Goal: Use online tool/utility: Use online tool/utility

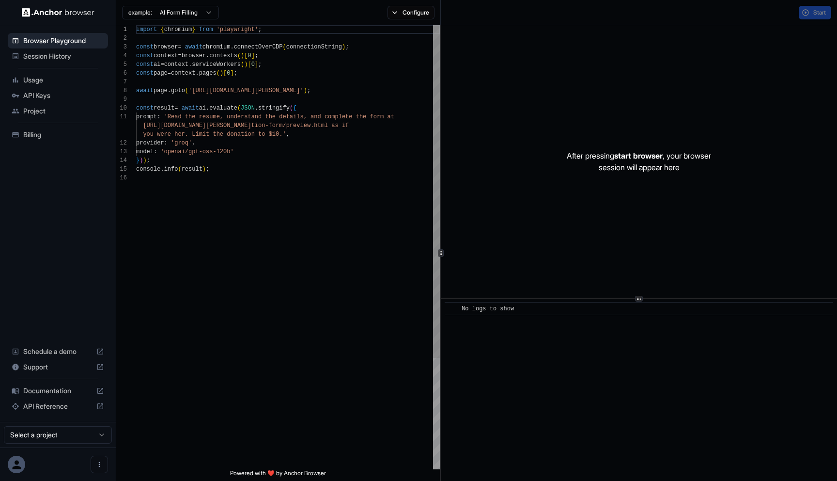
scroll to position [87, 0]
click at [66, 81] on span "Usage" at bounding box center [63, 80] width 81 height 10
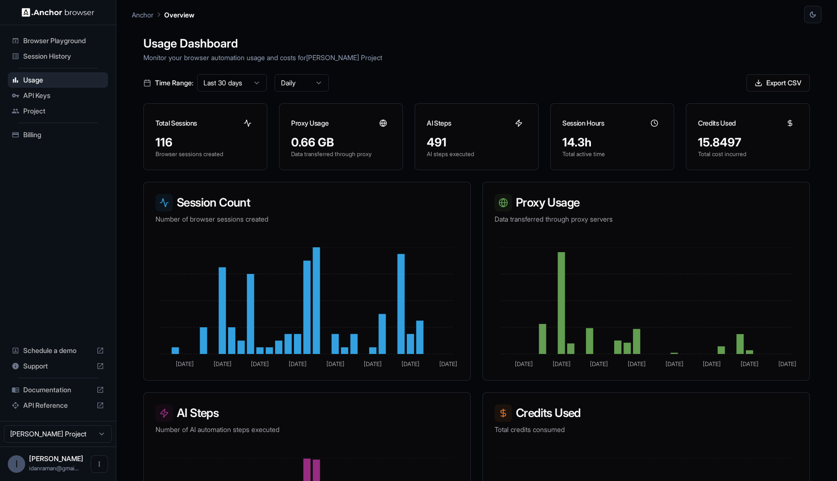
click at [81, 38] on span "Browser Playground" at bounding box center [63, 41] width 81 height 10
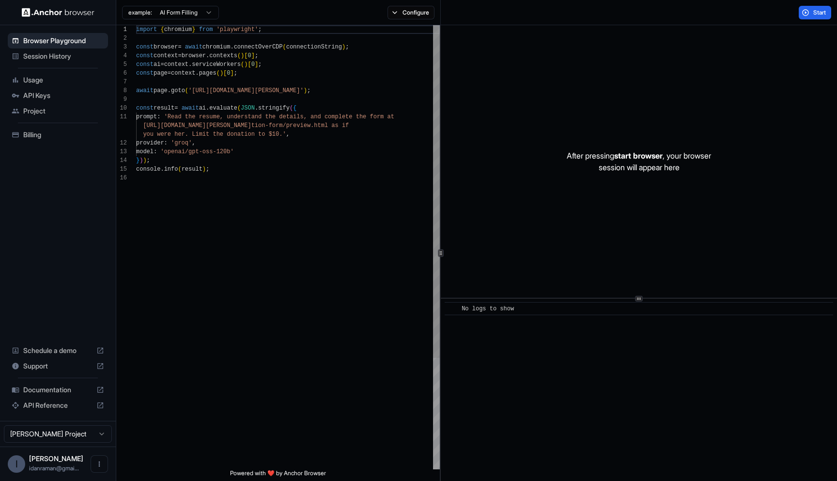
scroll to position [87, 0]
click at [248, 182] on div "import { chromium } from 'playwright' ; const browser = await chromium . connec…" at bounding box center [288, 321] width 304 height 592
click at [297, 192] on div "import { chromium } from 'playwright' ; const browser = await chromium . connec…" at bounding box center [288, 321] width 304 height 592
click at [202, 92] on div "import { chromium } from 'playwright' ; const browser = await chromium . connec…" at bounding box center [288, 321] width 304 height 592
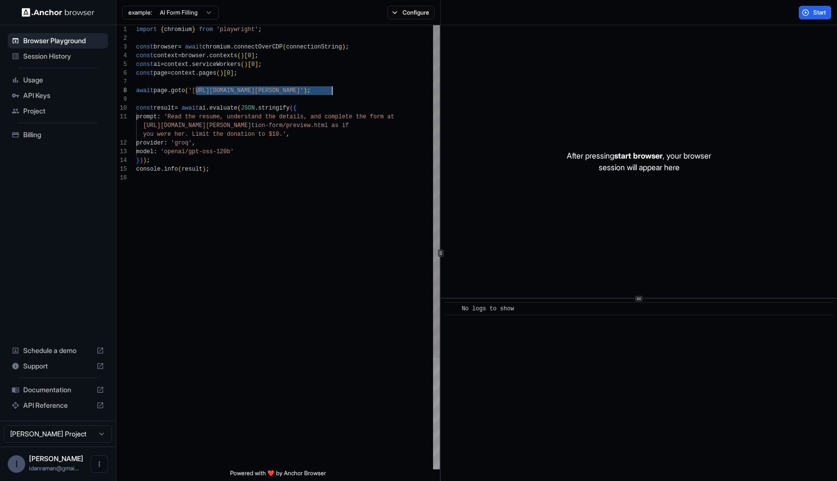
drag, startPoint x: 202, startPoint y: 91, endPoint x: 327, endPoint y: 91, distance: 126.0
click at [327, 91] on div "import { chromium } from 'playwright' ; const browser = await chromium . connec…" at bounding box center [288, 321] width 304 height 592
click at [281, 167] on div "import { chromium } from 'playwright' ; const browser = await chromium . connec…" at bounding box center [288, 321] width 304 height 592
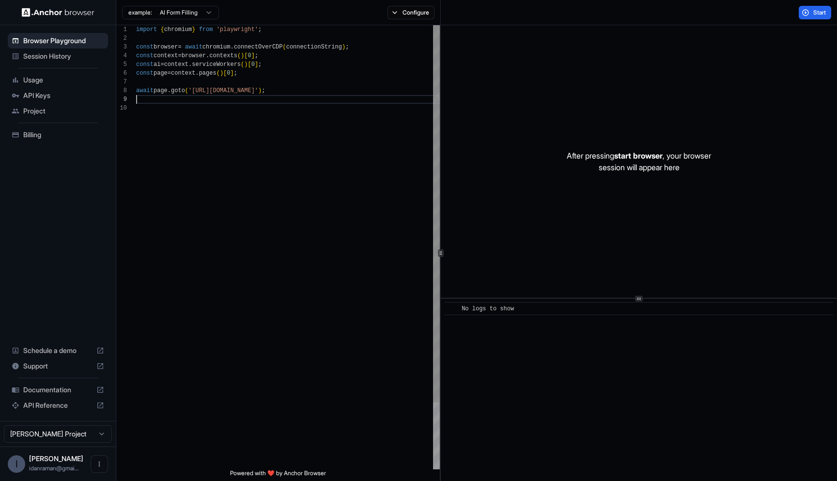
scroll to position [70, 0]
click at [418, 12] on button "Configure" at bounding box center [411, 13] width 47 height 14
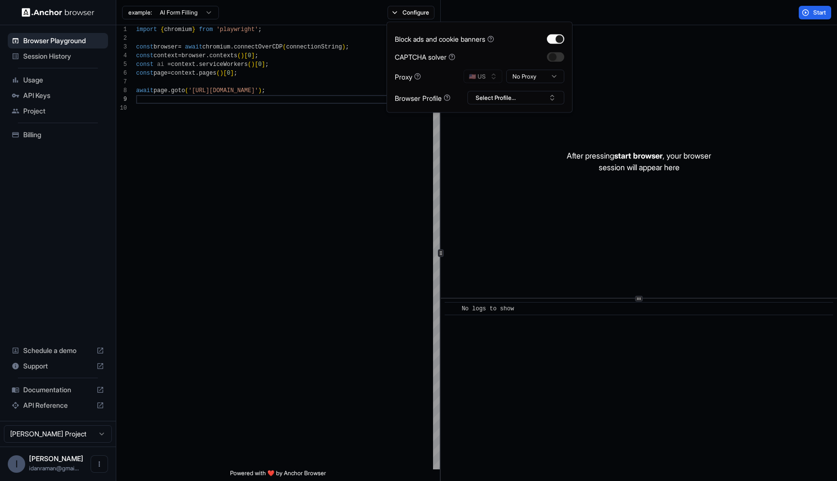
click at [535, 69] on html "**********" at bounding box center [418, 240] width 837 height 481
drag, startPoint x: 540, startPoint y: 103, endPoint x: 538, endPoint y: 122, distance: 18.9
click at [538, 122] on div "After pressing start browser , your browser session will appear here" at bounding box center [639, 161] width 396 height 272
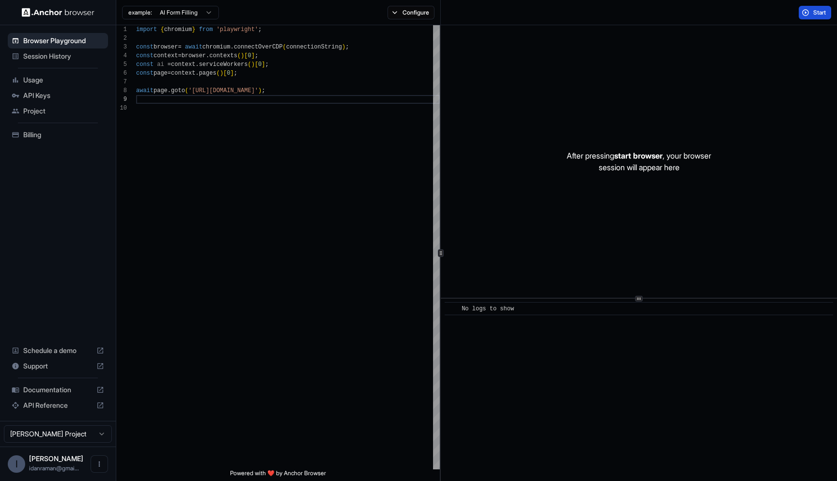
click at [800, 14] on button "Start" at bounding box center [815, 13] width 32 height 14
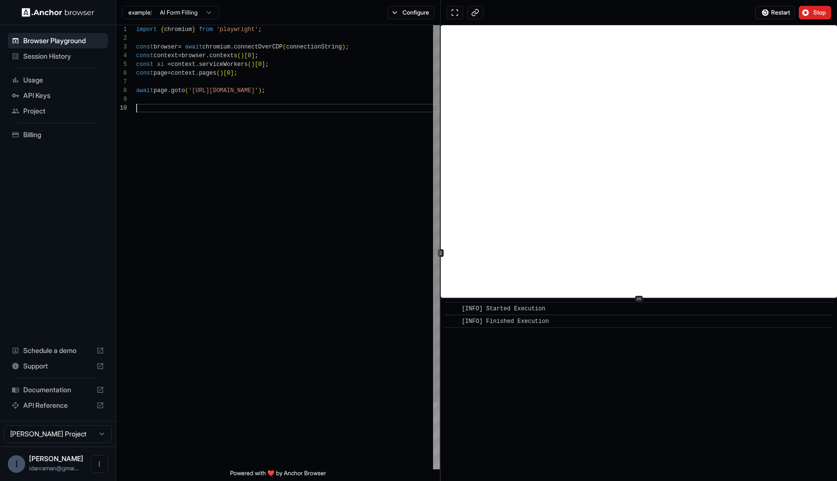
scroll to position [78, 0]
click at [374, 135] on div "import { chromium } from 'playwright' ; const browser = await chromium . connec…" at bounding box center [288, 286] width 304 height 522
click at [242, 84] on div "import { chromium } from 'playwright' ; const browser = await chromium . connec…" at bounding box center [288, 286] width 304 height 522
click at [242, 90] on div "import { chromium } from 'playwright' ; const browser = await chromium . connec…" at bounding box center [288, 286] width 304 height 522
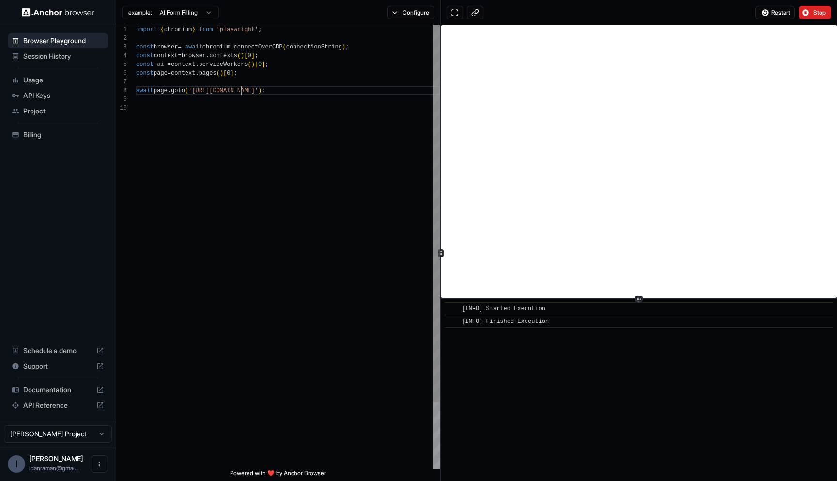
scroll to position [61, 0]
click at [242, 90] on div "import { chromium } from 'playwright' ; const browser = await chromium . connec…" at bounding box center [288, 286] width 304 height 522
click at [412, 16] on button "Configure" at bounding box center [411, 13] width 47 height 14
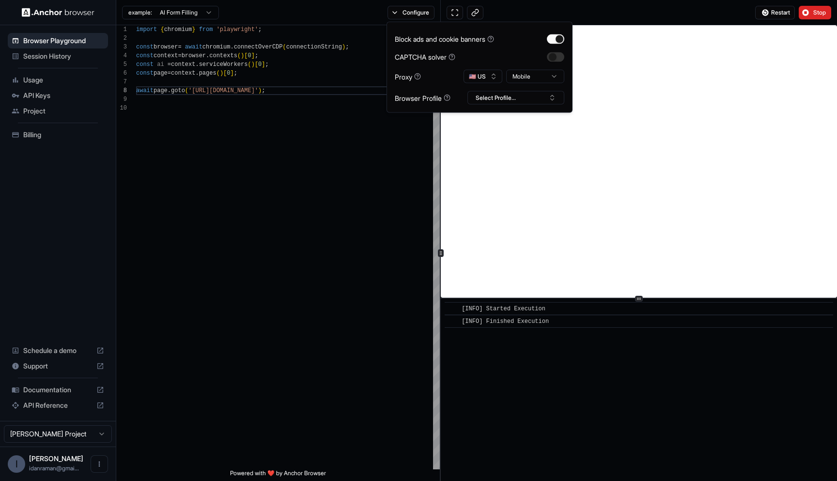
click at [523, 83] on div "Block ads and cookie banners CAPTCHA solver Proxy 🇺🇸 US Mobile Browser Profile …" at bounding box center [480, 67] width 170 height 75
click at [522, 82] on html "**********" at bounding box center [418, 240] width 837 height 481
click at [615, 11] on div "Restart Stop" at bounding box center [639, 12] width 396 height 25
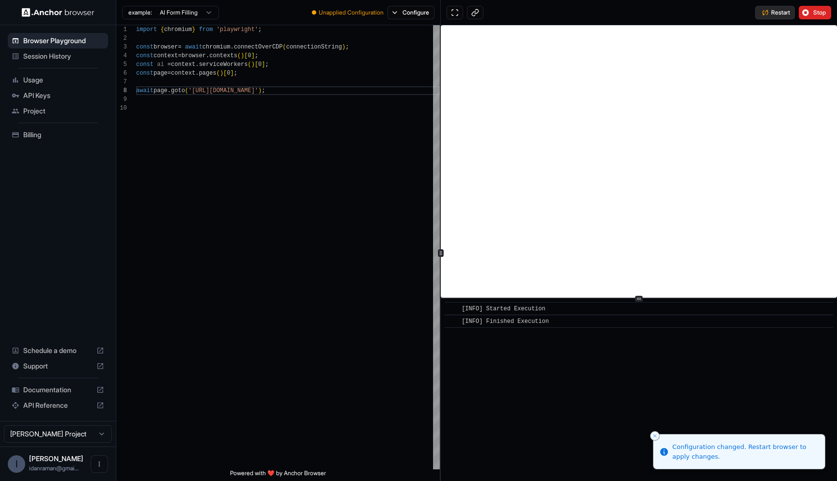
click at [787, 14] on span "Restart" at bounding box center [780, 13] width 19 height 8
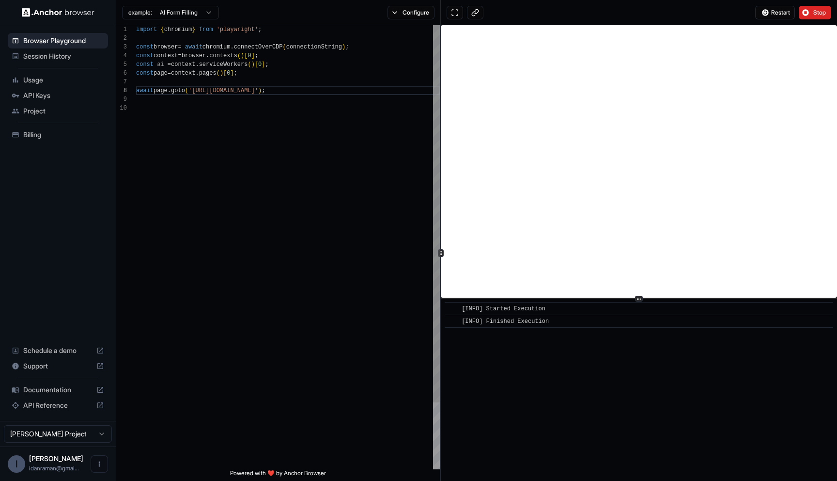
click at [244, 91] on div "import { chromium } from 'playwright' ; const browser = await chromium . connec…" at bounding box center [288, 286] width 304 height 522
click at [245, 91] on div "import { chromium } from 'playwright' ; const browser = await chromium . connec…" at bounding box center [288, 286] width 304 height 522
click at [226, 91] on div "import { chromium } from 'playwright' ; const browser = await chromium . connec…" at bounding box center [288, 286] width 304 height 522
click at [226, 90] on div "import { chromium } from 'playwright' ; const browser = await chromium . connec…" at bounding box center [288, 286] width 304 height 522
click at [766, 12] on button "Restart" at bounding box center [775, 13] width 40 height 14
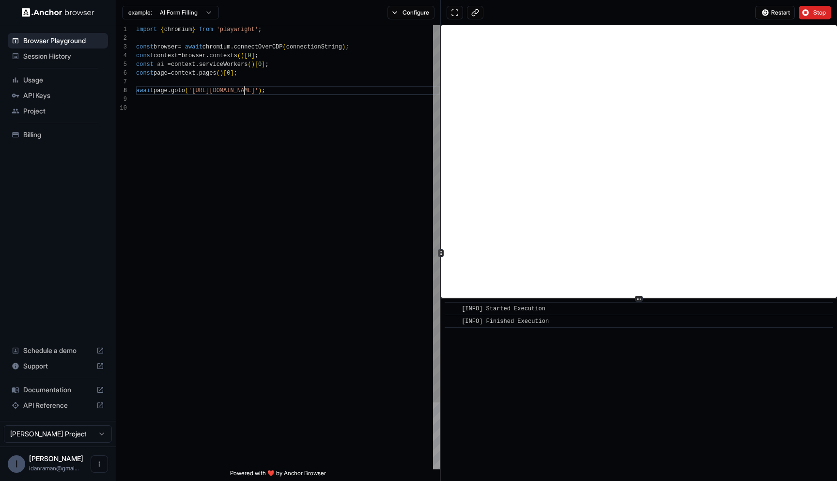
click at [244, 90] on div "import { chromium } from 'playwright' ; const browser = await chromium . connec…" at bounding box center [288, 286] width 304 height 522
type textarea "**********"
click at [769, 8] on button "Restart" at bounding box center [775, 13] width 40 height 14
